Goal: Check status: Check status

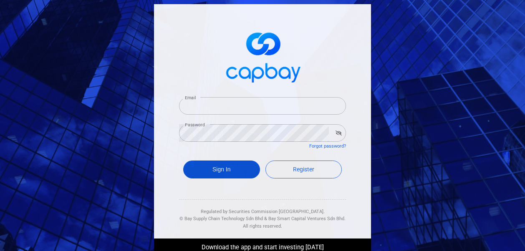
type input "[EMAIL_ADDRESS][DOMAIN_NAME]"
click at [201, 174] on button "Sign In" at bounding box center [221, 170] width 77 height 18
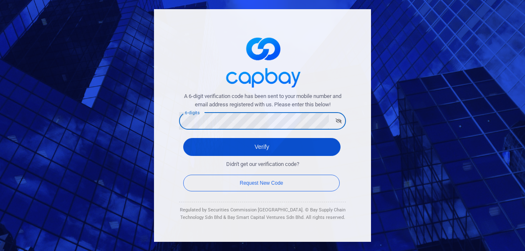
click at [210, 145] on button "Verify" at bounding box center [261, 147] width 157 height 18
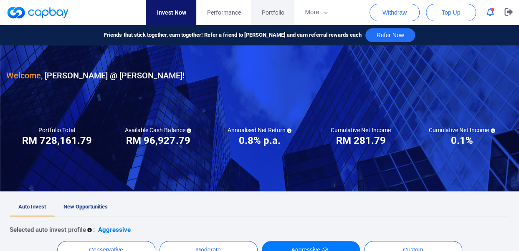
click at [277, 15] on span "Portfolio" at bounding box center [272, 12] width 23 height 9
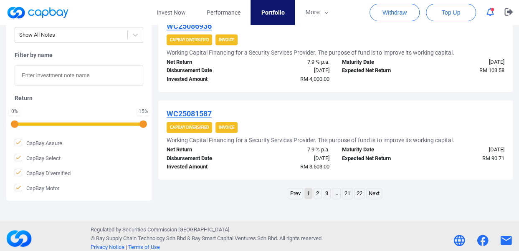
scroll to position [919, 0]
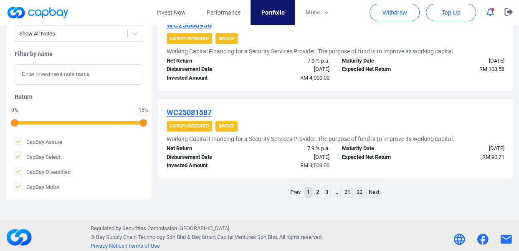
click at [317, 189] on link "2" at bounding box center [317, 193] width 7 height 10
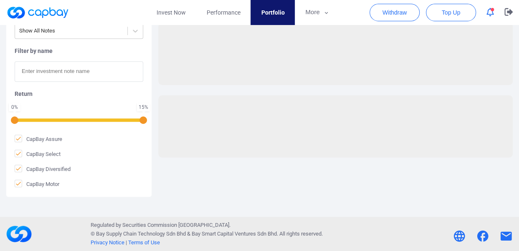
scroll to position [271, 0]
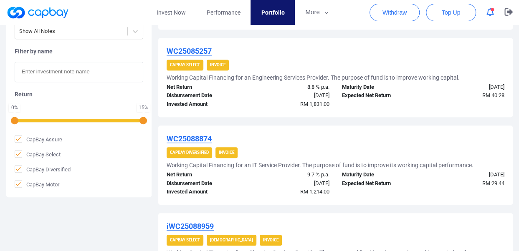
click at [317, 189] on span "RM 1,214.00" at bounding box center [314, 192] width 29 height 6
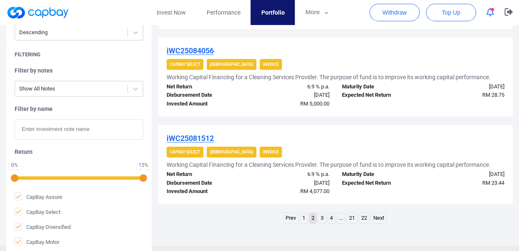
scroll to position [914, 0]
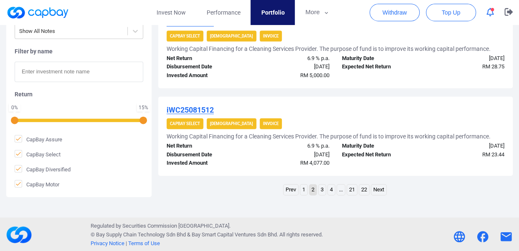
click at [321, 192] on link "3" at bounding box center [322, 190] width 7 height 10
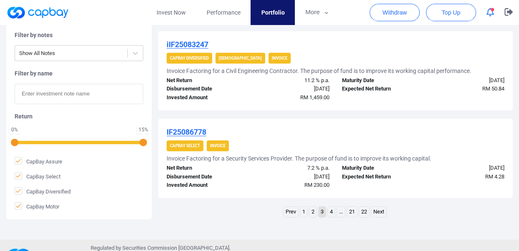
scroll to position [929, 0]
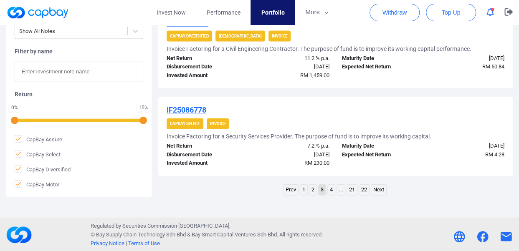
click at [332, 192] on link "4" at bounding box center [331, 190] width 7 height 10
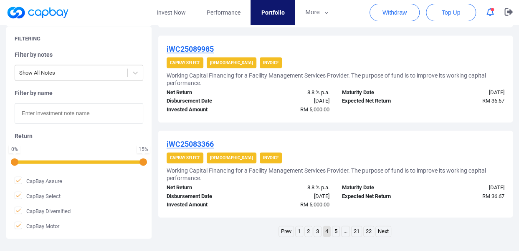
scroll to position [889, 0]
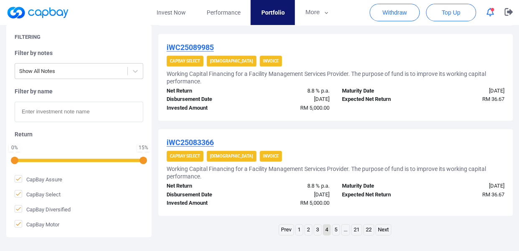
click at [336, 232] on link "5" at bounding box center [335, 230] width 7 height 10
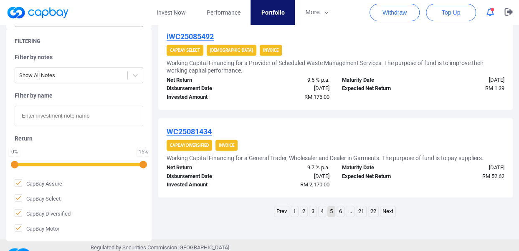
scroll to position [939, 0]
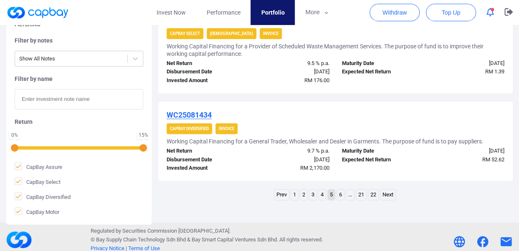
click at [321, 200] on link "4" at bounding box center [322, 195] width 7 height 10
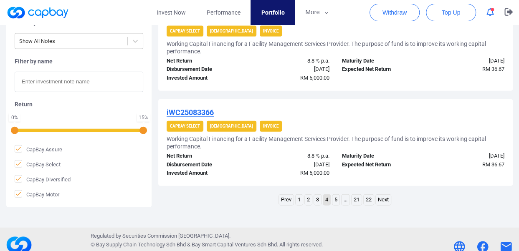
scroll to position [929, 0]
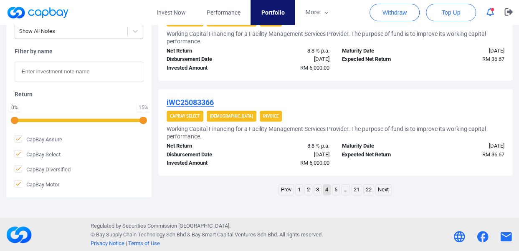
click at [319, 188] on link "3" at bounding box center [317, 190] width 7 height 10
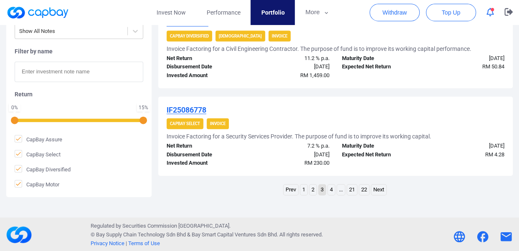
click at [311, 190] on link "2" at bounding box center [313, 190] width 7 height 10
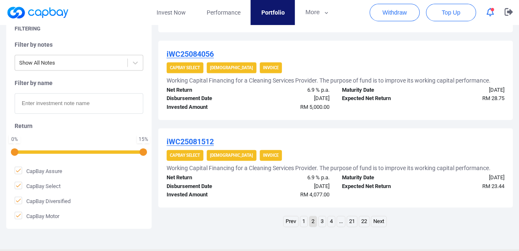
scroll to position [914, 0]
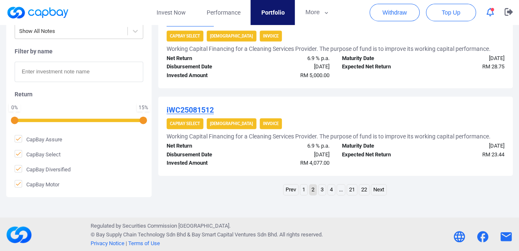
click at [303, 189] on link "1" at bounding box center [303, 190] width 7 height 10
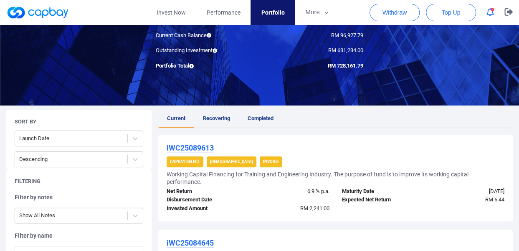
scroll to position [69, 0]
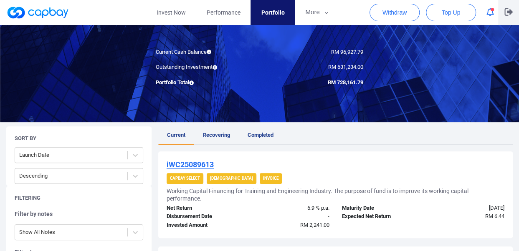
click at [507, 10] on icon "button" at bounding box center [509, 12] width 8 height 8
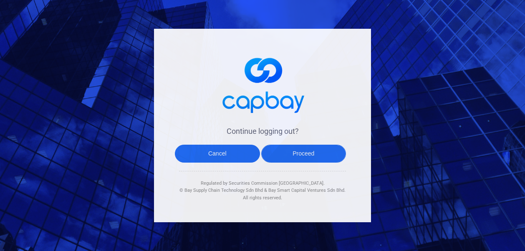
click at [316, 152] on button "Proceed" at bounding box center [303, 154] width 85 height 18
